Goal: Task Accomplishment & Management: Use online tool/utility

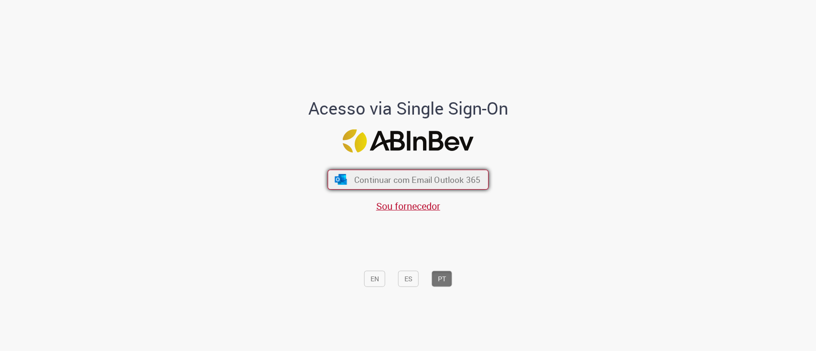
click at [356, 175] on span "Continuar com Email Outlook 365" at bounding box center [417, 179] width 126 height 11
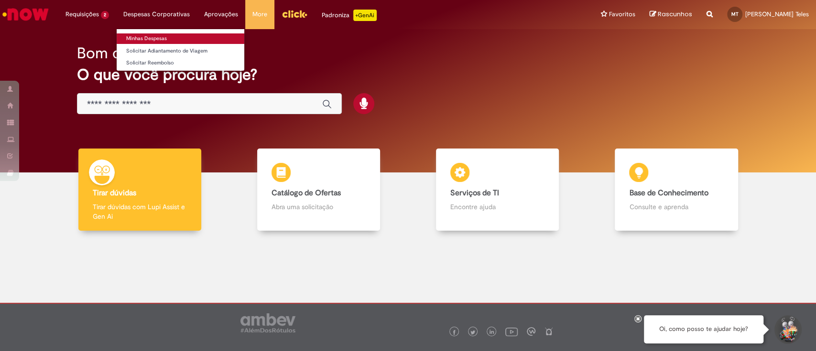
click at [161, 38] on link "Minhas Despesas" at bounding box center [181, 38] width 128 height 11
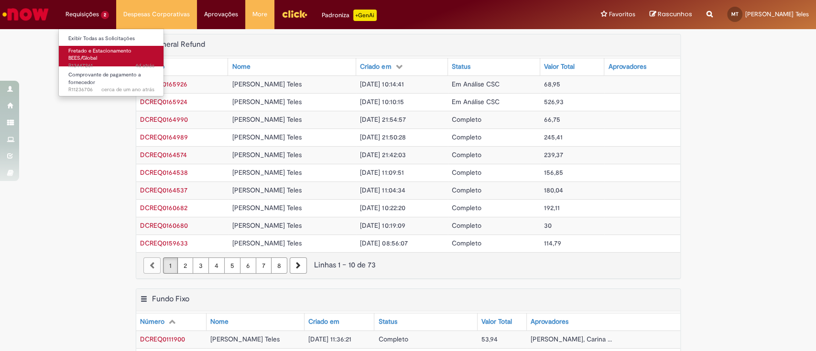
click at [88, 49] on span "Fretado e Estacionamento BEES/Global" at bounding box center [99, 54] width 63 height 15
